Goal: Task Accomplishment & Management: Complete application form

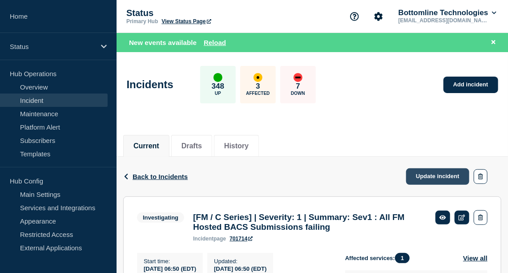
click at [443, 174] on link "Update incident" at bounding box center [437, 176] width 63 height 16
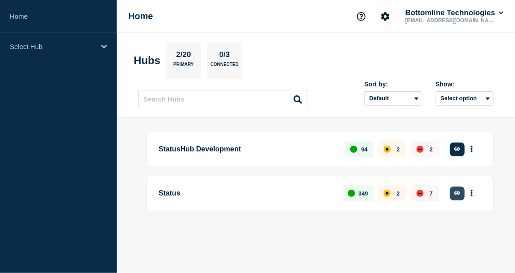
click at [452, 193] on button "button" at bounding box center [457, 194] width 15 height 14
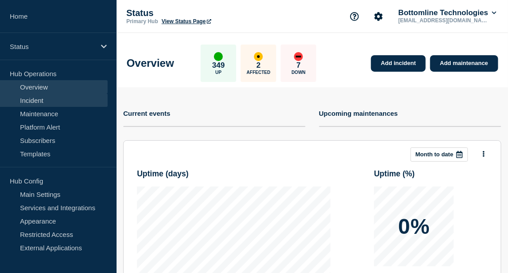
click at [35, 97] on link "Incident" at bounding box center [54, 99] width 108 height 13
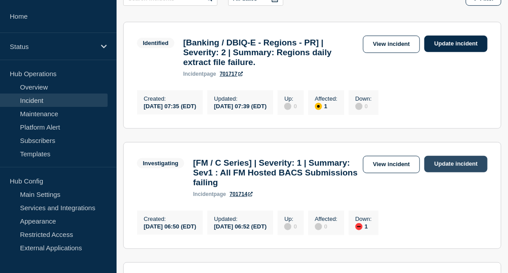
scroll to position [163, 0]
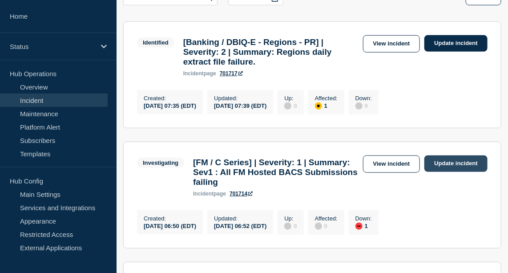
click at [433, 167] on link "Update incident" at bounding box center [456, 163] width 63 height 16
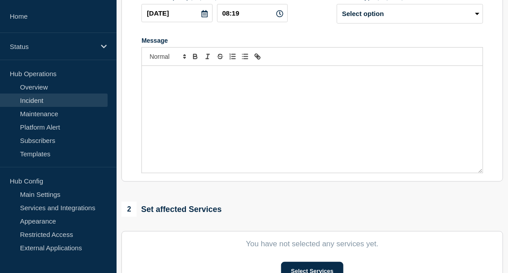
type input "[FM / C Series] | Severity: 1 | Summary: Sev1 : All FM Hosted BACS Submissions …"
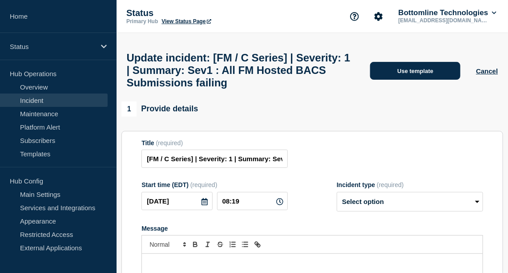
click at [430, 71] on button "Use template" at bounding box center [415, 71] width 90 height 18
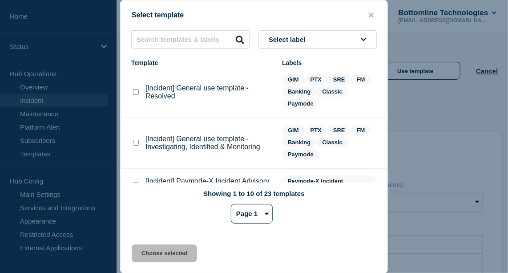
scroll to position [89, 0]
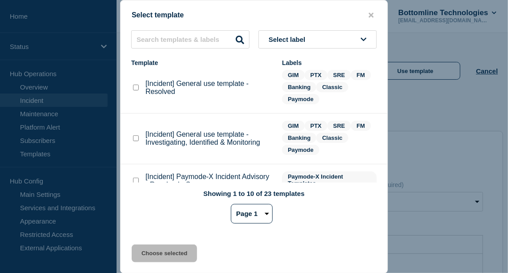
click at [136, 139] on checkbox"] "[Incident] General use template - Investigating, Identified & Monitoring checkb…" at bounding box center [136, 138] width 6 height 6
click at [136, 140] on checkbox"] "[Incident] General use template - Investigating, Identified & Monitoring checkb…" at bounding box center [136, 138] width 6 height 6
checkbox checkbox"] "false"
click at [137, 96] on div "[Incident] General use template - Resolved" at bounding box center [202, 88] width 142 height 16
click at [137, 89] on checkbox"] "[Incident] General use template - Resolved checkbox" at bounding box center [136, 88] width 6 height 6
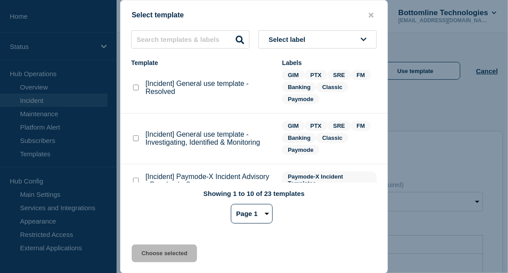
checkbox checkbox"] "true"
click at [168, 253] on button "Choose selected" at bounding box center [164, 253] width 65 height 18
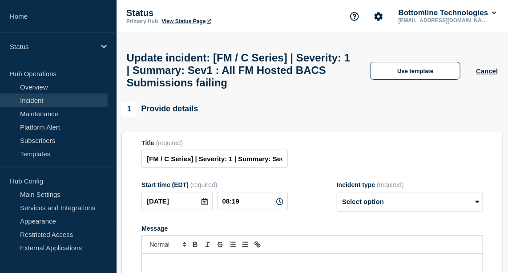
select select "resolved"
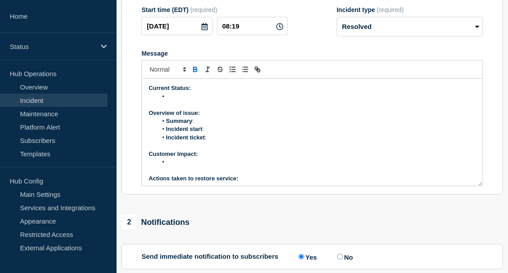
scroll to position [175, 0]
click at [181, 100] on li "Message" at bounding box center [317, 96] width 319 height 8
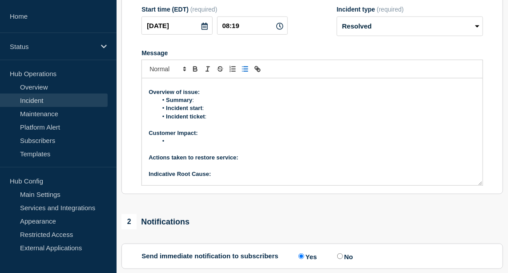
scroll to position [21, 0]
click at [260, 161] on p "Actions taken to restore service:" at bounding box center [313, 157] width 328 height 8
drag, startPoint x: 313, startPoint y: 176, endPoint x: 240, endPoint y: 176, distance: 73.5
click at [240, 160] on strong "Actions taken to restore service: Restart of the HSM servers" at bounding box center [231, 157] width 165 height 7
click at [195, 73] on icon "Toggle bold text" at bounding box center [195, 69] width 8 height 8
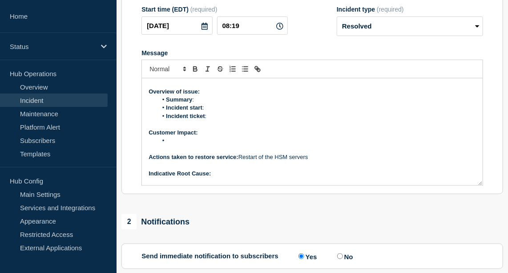
click at [217, 178] on p "Indicative Root Cause:" at bounding box center [313, 174] width 328 height 8
click at [211, 177] on span "HSM instability. Device is scheduled to be replace [DATE]." at bounding box center [285, 173] width 149 height 7
click at [360, 177] on span "HSM instability. Device is scheduled to be replace [DATE]." at bounding box center [285, 173] width 149 height 7
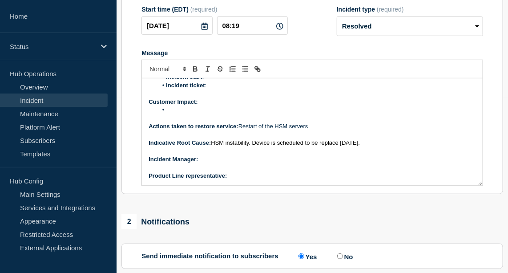
scroll to position [369, 0]
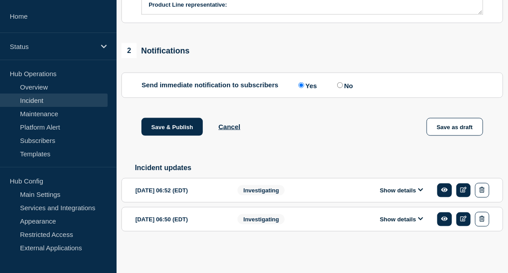
click at [416, 191] on button "Show details" at bounding box center [402, 191] width 49 height 8
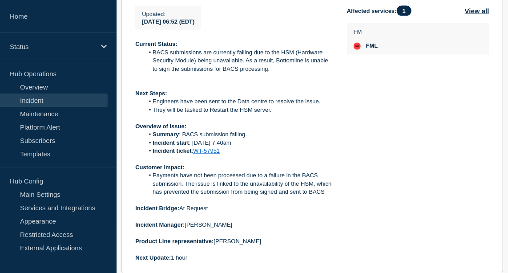
scroll to position [566, 0]
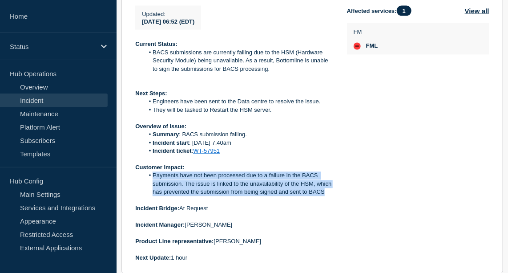
drag, startPoint x: 333, startPoint y: 219, endPoint x: 152, endPoint y: 198, distance: 182.0
click at [152, 196] on li "Payments have not been processed due to a failure in the BACS submission. The i…" at bounding box center [238, 184] width 189 height 24
copy li "Payments have not been processed due to a failure in the BACS submission. The i…"
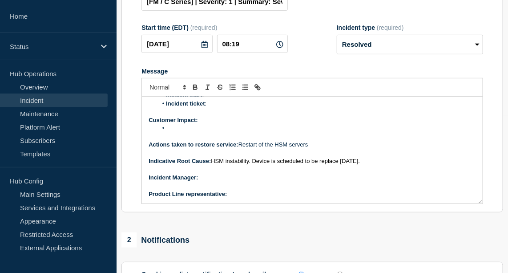
scroll to position [157, 0]
click at [179, 133] on li "Message" at bounding box center [317, 129] width 319 height 8
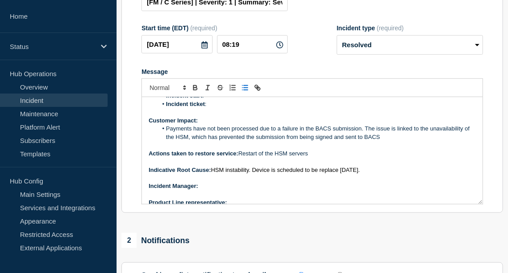
scroll to position [0, 0]
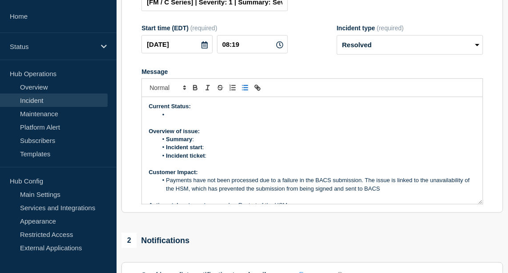
click at [179, 119] on li "Message" at bounding box center [317, 115] width 319 height 8
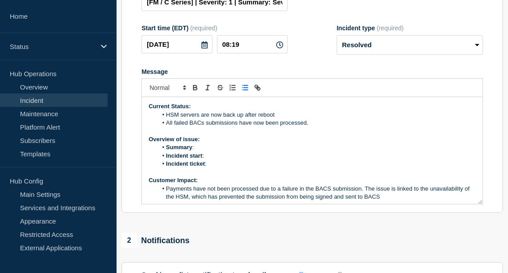
click at [284, 119] on li "HSM servers are now back up after reboot" at bounding box center [317, 115] width 319 height 8
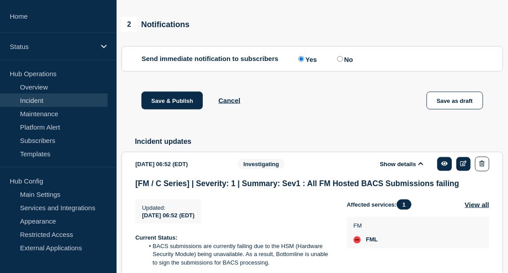
scroll to position [522, 0]
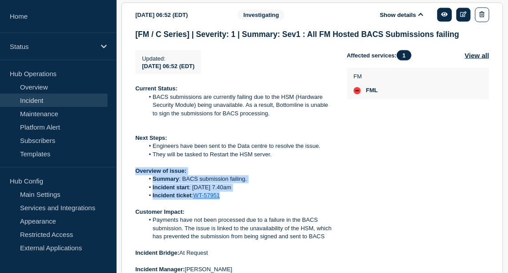
drag, startPoint x: 135, startPoint y: 195, endPoint x: 265, endPoint y: 219, distance: 132.4
click at [265, 219] on div "Current Status: BACS submissions are currently failing due to the HSM (Hardware…" at bounding box center [234, 196] width 198 height 222
copy div "Overview of issue: Summary : BACS submission failing. Incident start : [DATE] 7…"
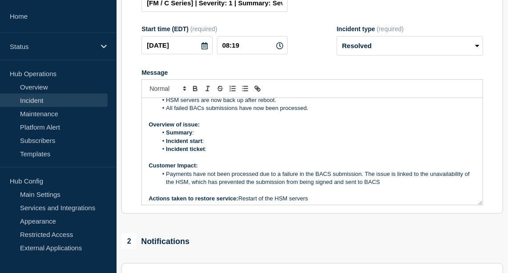
scroll to position [15, 0]
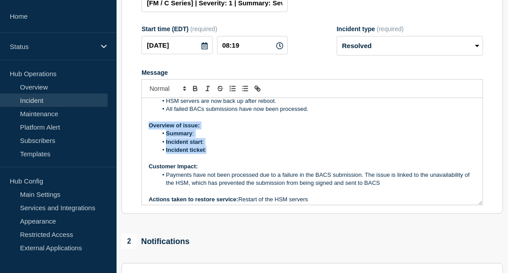
drag, startPoint x: 148, startPoint y: 148, endPoint x: 223, endPoint y: 171, distance: 77.7
click at [223, 171] on div "Current Status: HSM servers are now back up after reboot. All failed BACs submi…" at bounding box center [312, 151] width 341 height 107
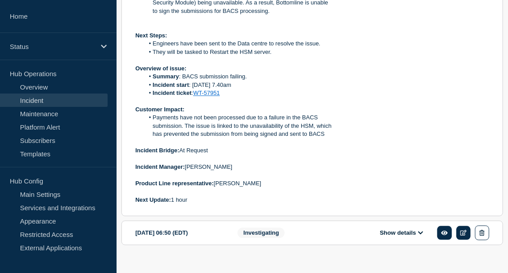
scroll to position [625, 0]
drag, startPoint x: 135, startPoint y: 190, endPoint x: 259, endPoint y: 207, distance: 124.9
click at [259, 207] on section "[DATE] 06:52 (EDT) Show details Investigating [FM / C Series] | Severity: 1 | S…" at bounding box center [313, 57] width 382 height 317
copy div "Incident Manager: [PERSON_NAME] Product Line representative: [PERSON_NAME]"
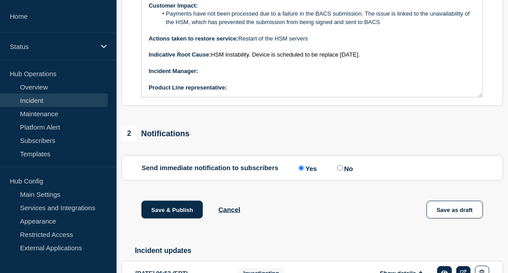
scroll to position [252, 0]
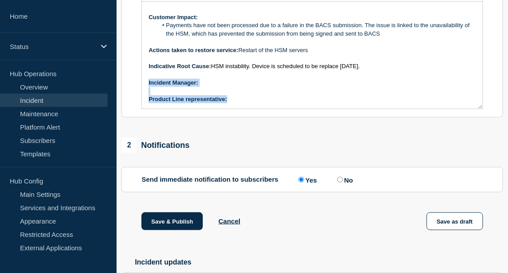
drag, startPoint x: 148, startPoint y: 104, endPoint x: 261, endPoint y: 125, distance: 115.4
click at [261, 109] on div "Current Status: HSM servers are now back up after reboot. All failed BACs submi…" at bounding box center [312, 55] width 341 height 107
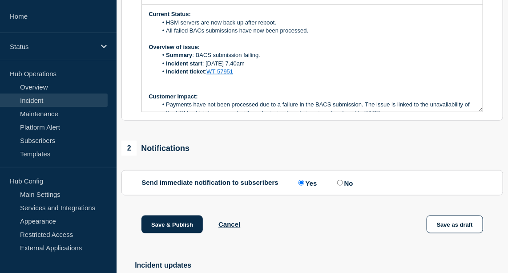
scroll to position [180, 0]
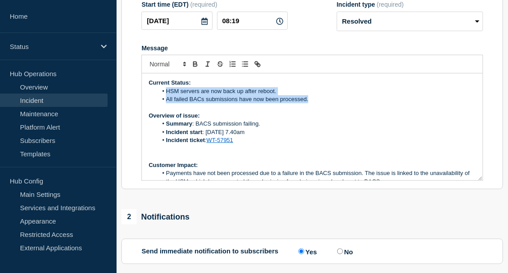
drag, startPoint x: 309, startPoint y: 124, endPoint x: 167, endPoint y: 111, distance: 142.6
click at [167, 104] on ol "HSM servers are now back up after reboot. All failed BACs submissions have now …" at bounding box center [313, 95] width 328 height 16
copy ol "HSM servers are now back up after reboot. All failed BACs submissions have now …"
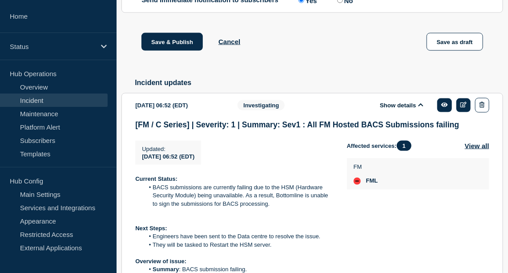
scroll to position [432, 0]
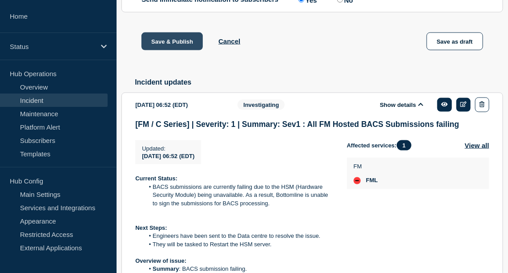
click at [168, 50] on button "Save & Publish" at bounding box center [172, 41] width 61 height 18
